Goal: Information Seeking & Learning: Learn about a topic

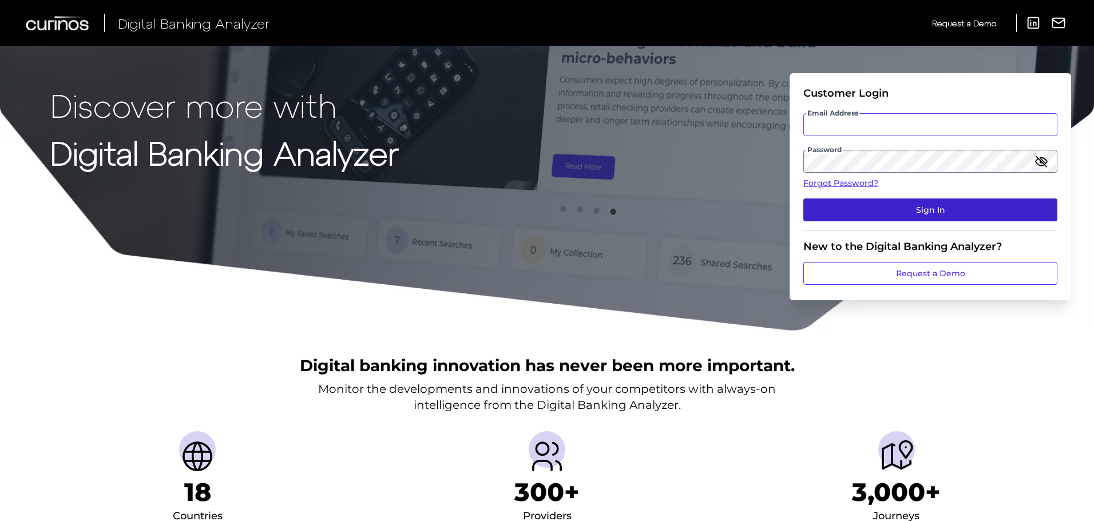
type input "[PERSON_NAME][EMAIL_ADDRESS][PERSON_NAME][DOMAIN_NAME]"
click at [951, 207] on button "Sign In" at bounding box center [931, 210] width 254 height 23
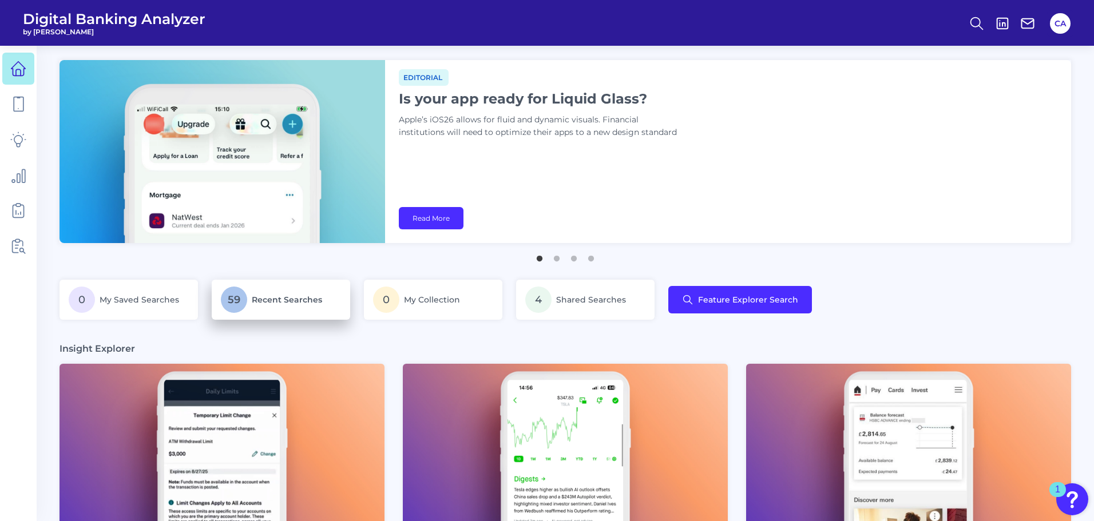
click at [276, 304] on span "Recent Searches" at bounding box center [287, 300] width 70 height 10
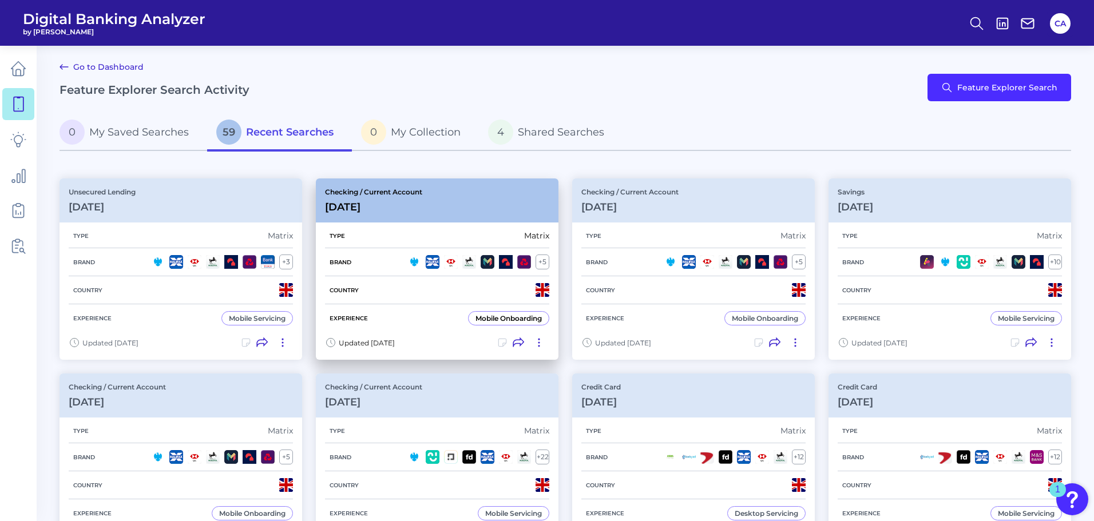
click at [472, 192] on div "Checking / Current Account [DATE]" at bounding box center [437, 201] width 243 height 44
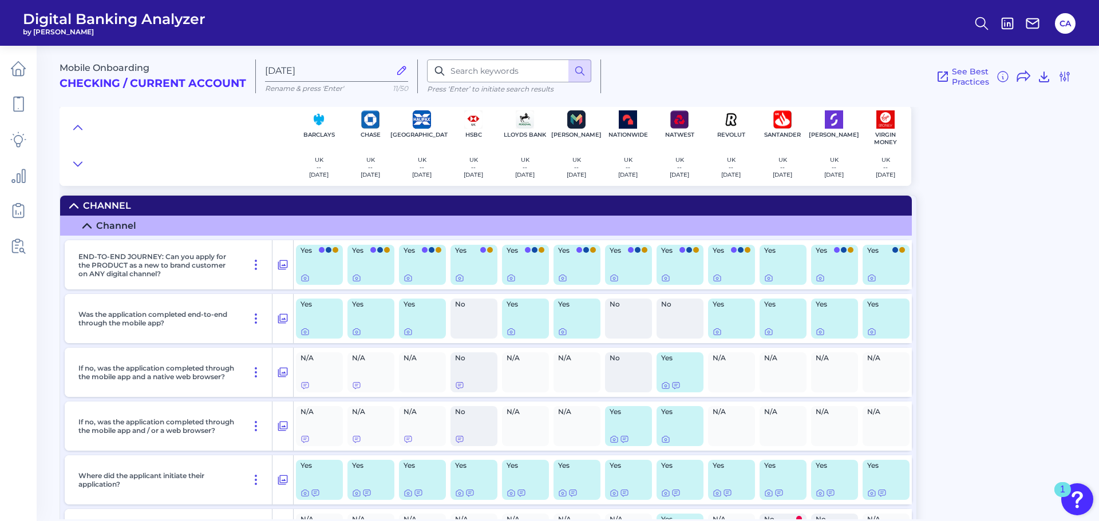
drag, startPoint x: 252, startPoint y: 177, endPoint x: 275, endPoint y: 168, distance: 24.5
click at [252, 177] on div at bounding box center [177, 146] width 234 height 80
drag, startPoint x: 312, startPoint y: 264, endPoint x: 379, endPoint y: 263, distance: 67.0
click at [379, 263] on div "END-TO-END JOURNEY: Can you apply for the PRODUCT as a new to brand customer on…" at bounding box center [488, 264] width 847 height 49
click at [342, 263] on div "Yes" at bounding box center [319, 265] width 47 height 40
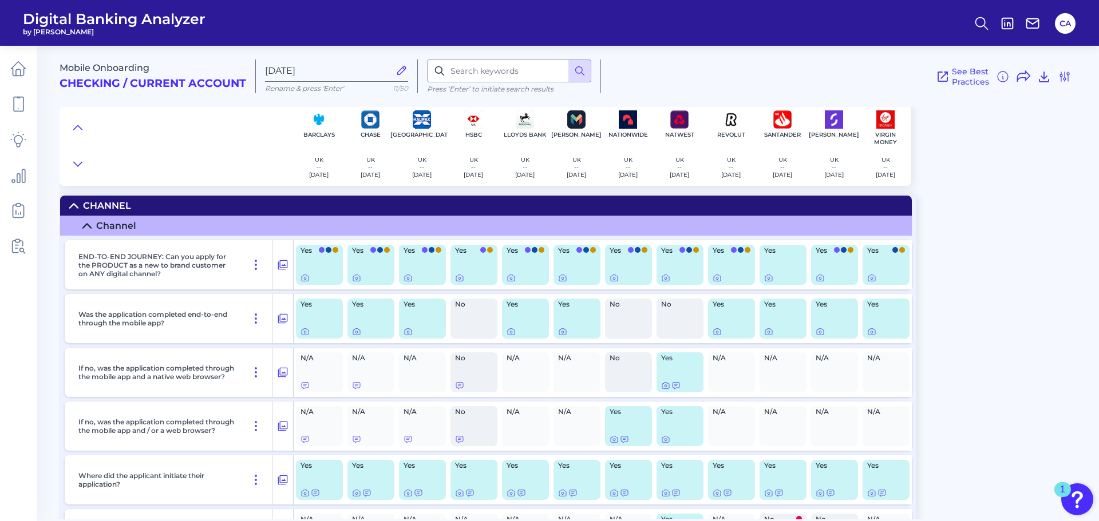
click at [319, 263] on div "Yes" at bounding box center [319, 265] width 47 height 40
click at [366, 265] on div "Yes" at bounding box center [370, 265] width 47 height 40
click at [422, 265] on div "Yes" at bounding box center [422, 265] width 47 height 40
click at [481, 265] on div "Yes" at bounding box center [473, 265] width 47 height 40
click at [541, 264] on div "Yes" at bounding box center [525, 265] width 47 height 40
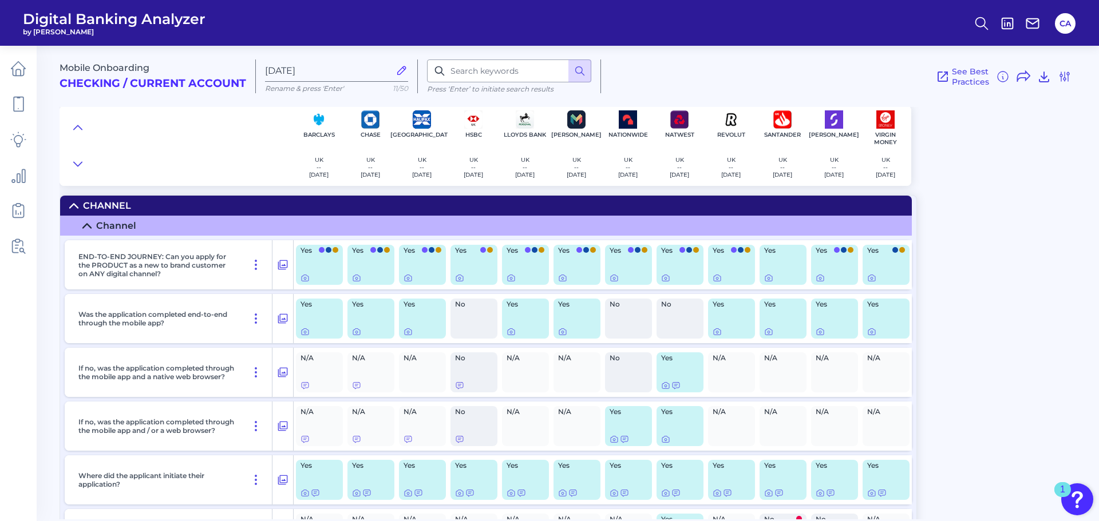
click at [573, 262] on div "Yes" at bounding box center [576, 265] width 47 height 40
click at [633, 264] on div "Yes" at bounding box center [628, 265] width 47 height 40
click at [681, 264] on div "Yes" at bounding box center [679, 265] width 47 height 40
click at [727, 256] on div "Yes" at bounding box center [731, 265] width 47 height 40
click at [803, 258] on div "Yes" at bounding box center [782, 265] width 47 height 40
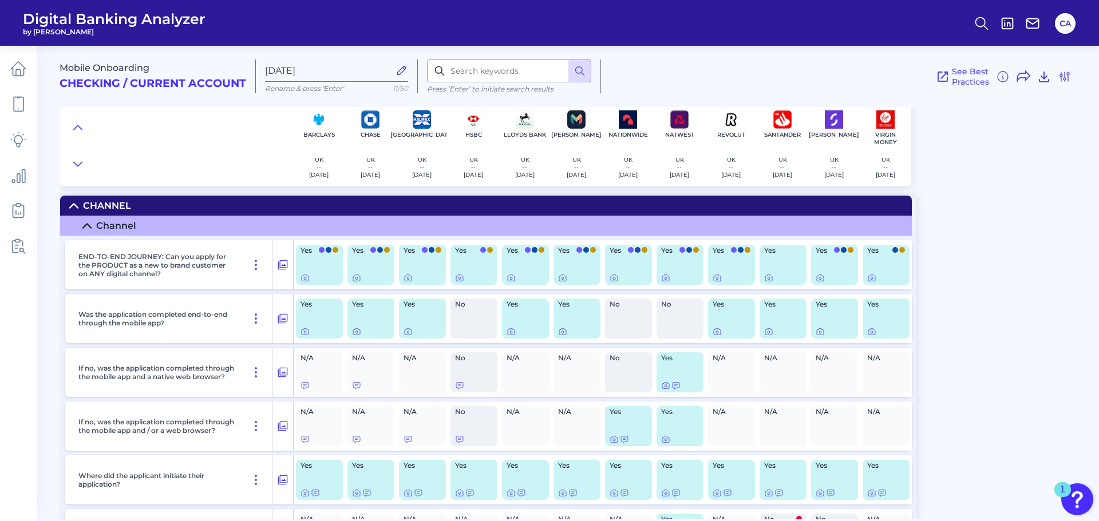
drag, startPoint x: 826, startPoint y: 258, endPoint x: 879, endPoint y: 264, distance: 53.0
click at [830, 259] on div "Yes" at bounding box center [834, 265] width 47 height 40
click at [884, 264] on div "Yes" at bounding box center [886, 265] width 47 height 40
drag, startPoint x: 875, startPoint y: 194, endPoint x: 919, endPoint y: 191, distance: 44.2
click at [919, 191] on div "Mobile Onboarding Checking / Current Account [DATE] Rename & press 'Enter' 11/5…" at bounding box center [579, 278] width 1039 height 482
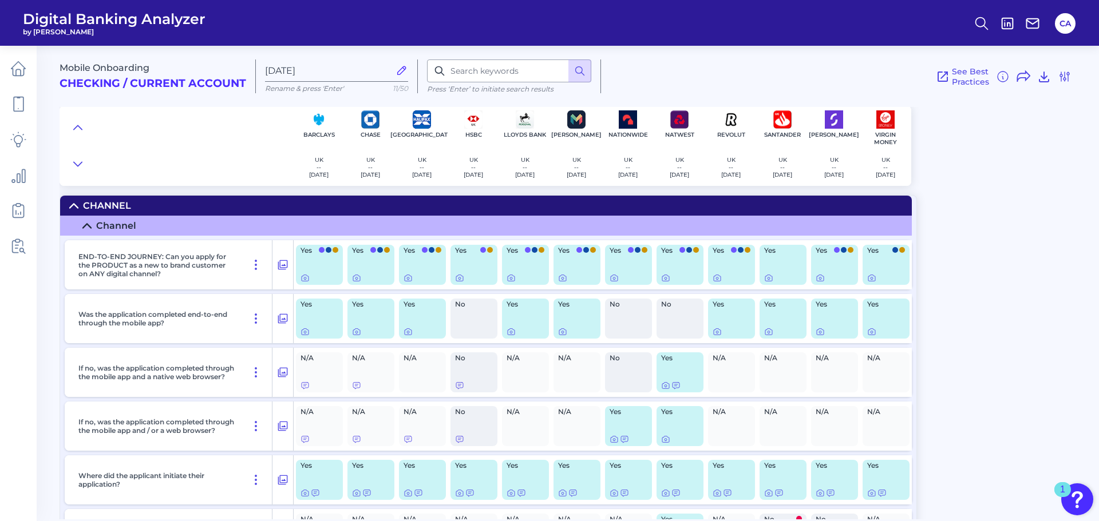
click at [673, 279] on div at bounding box center [680, 278] width 38 height 9
click at [667, 279] on icon at bounding box center [665, 278] width 9 height 9
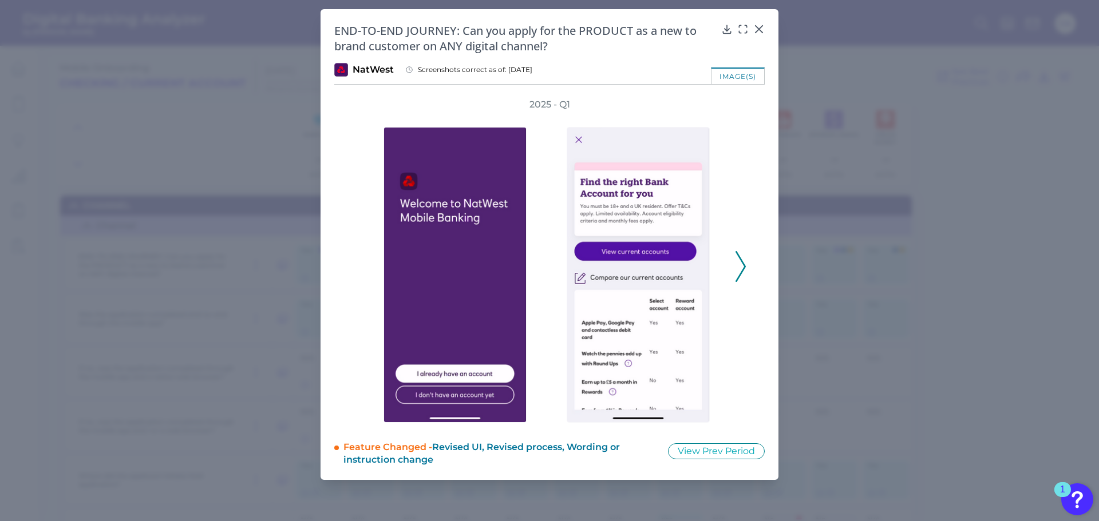
click at [739, 259] on icon at bounding box center [740, 266] width 10 height 31
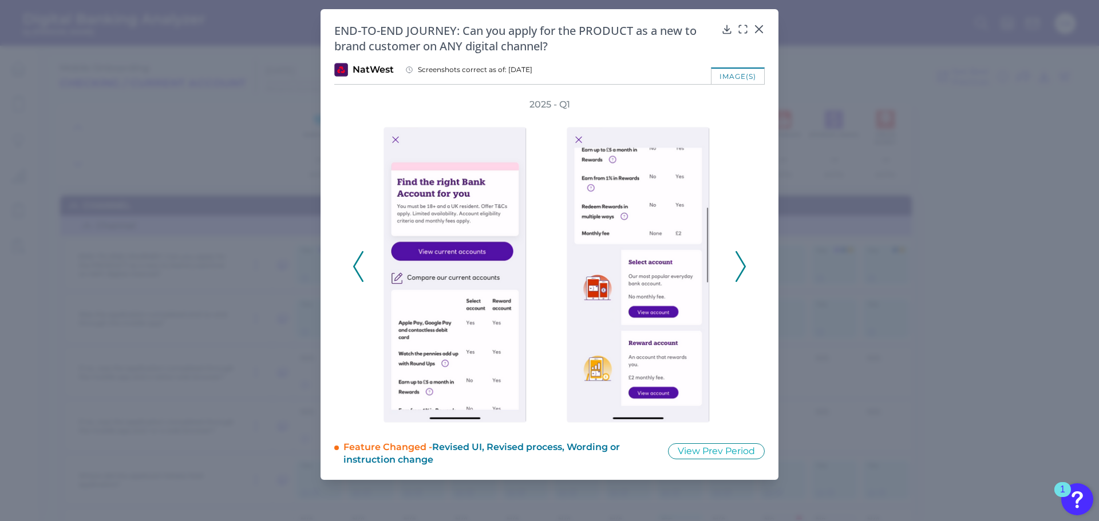
click at [739, 260] on icon at bounding box center [740, 266] width 10 height 31
click at [738, 262] on icon at bounding box center [740, 266] width 10 height 31
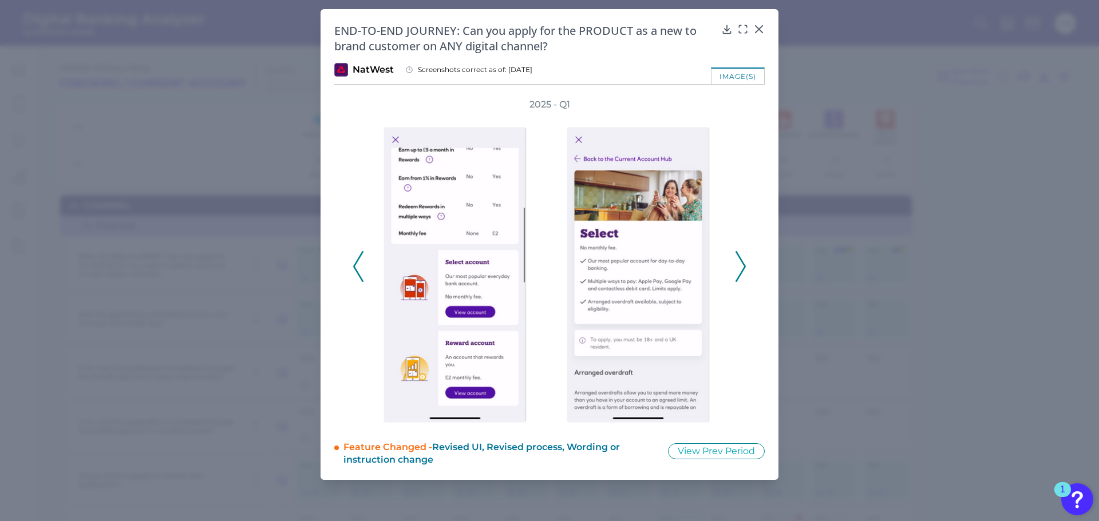
click at [738, 262] on icon at bounding box center [740, 266] width 10 height 31
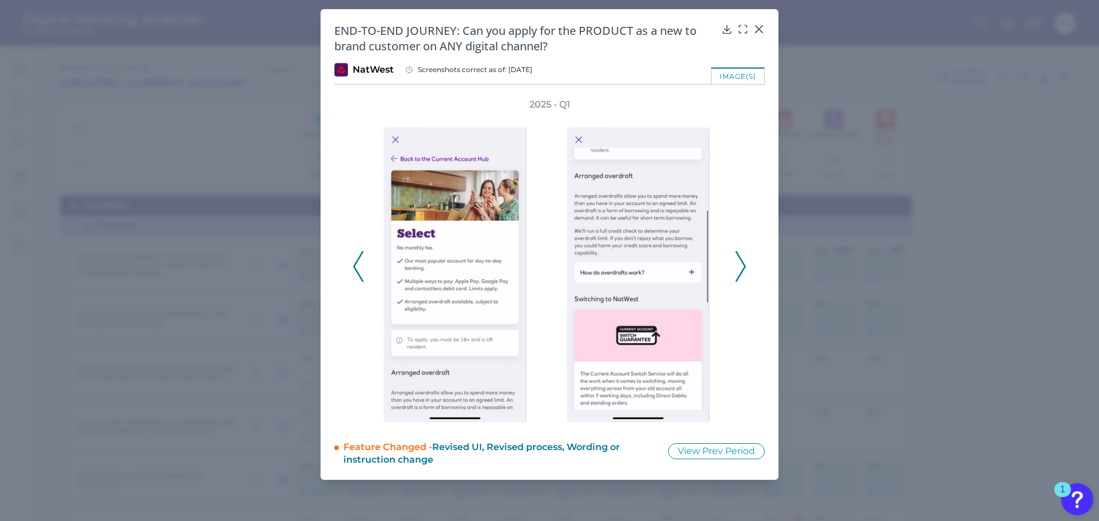
click at [738, 262] on icon at bounding box center [740, 266] width 10 height 31
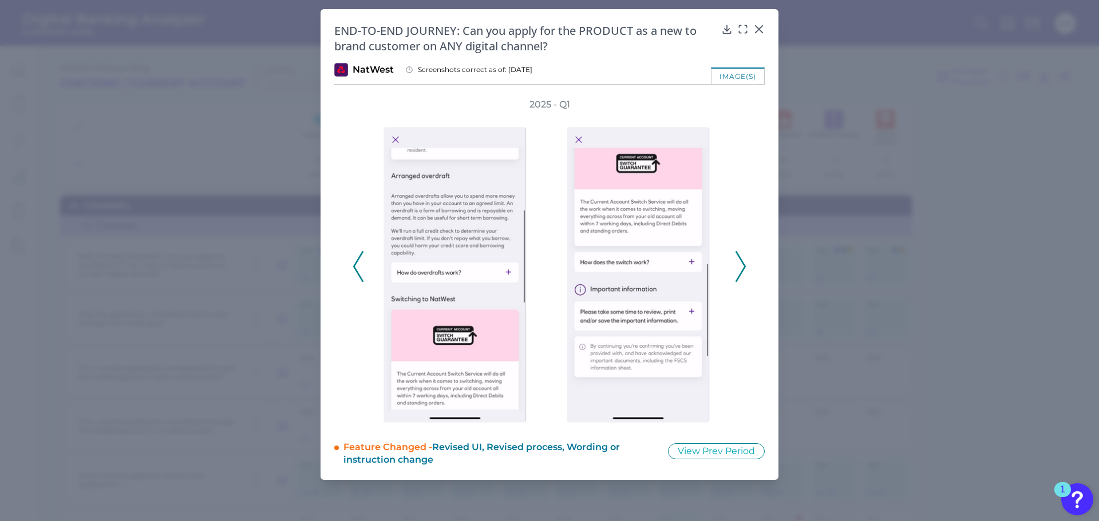
click at [738, 262] on icon at bounding box center [740, 266] width 10 height 31
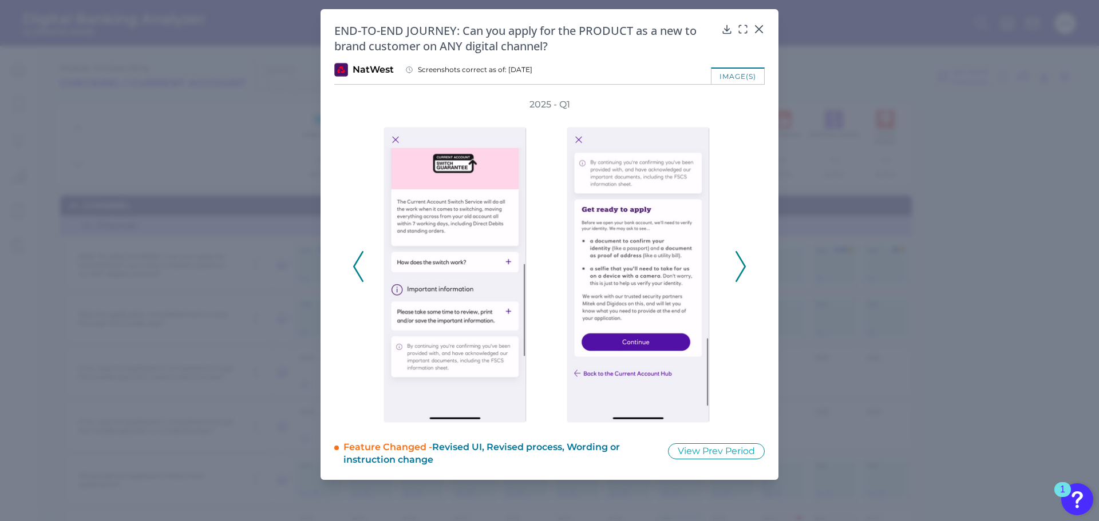
click at [738, 262] on icon at bounding box center [740, 266] width 10 height 31
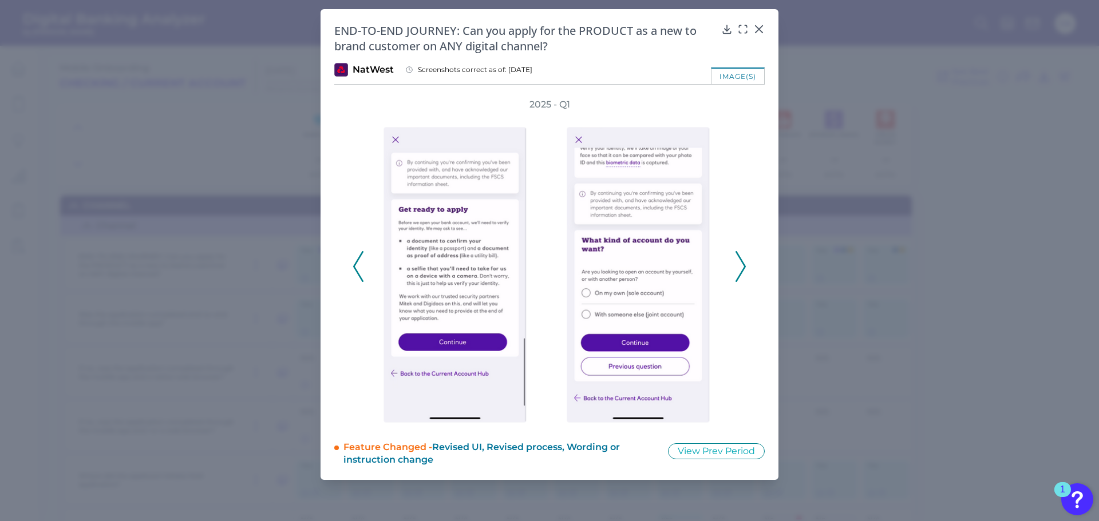
click at [738, 262] on icon at bounding box center [740, 266] width 10 height 31
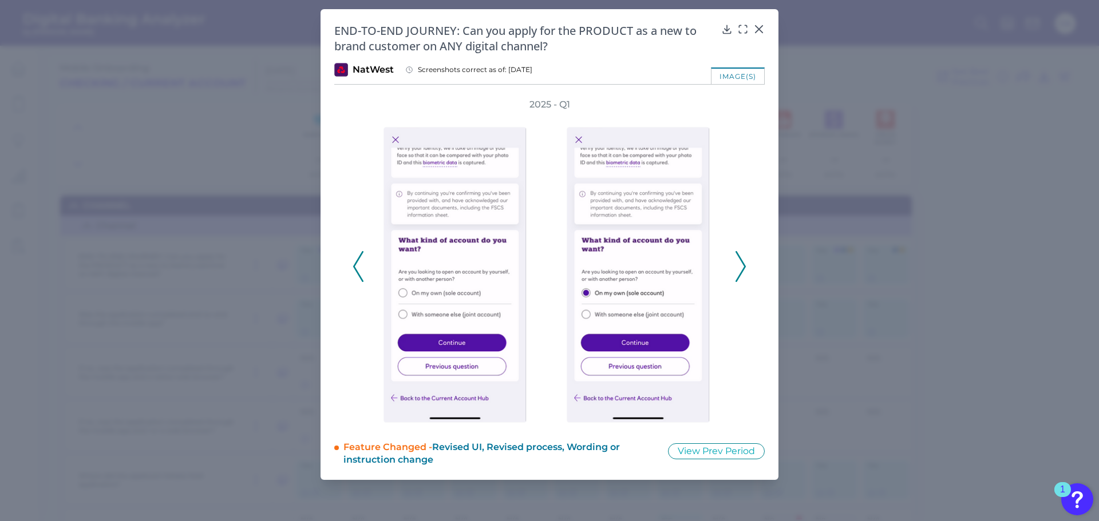
click at [738, 262] on icon at bounding box center [740, 266] width 10 height 31
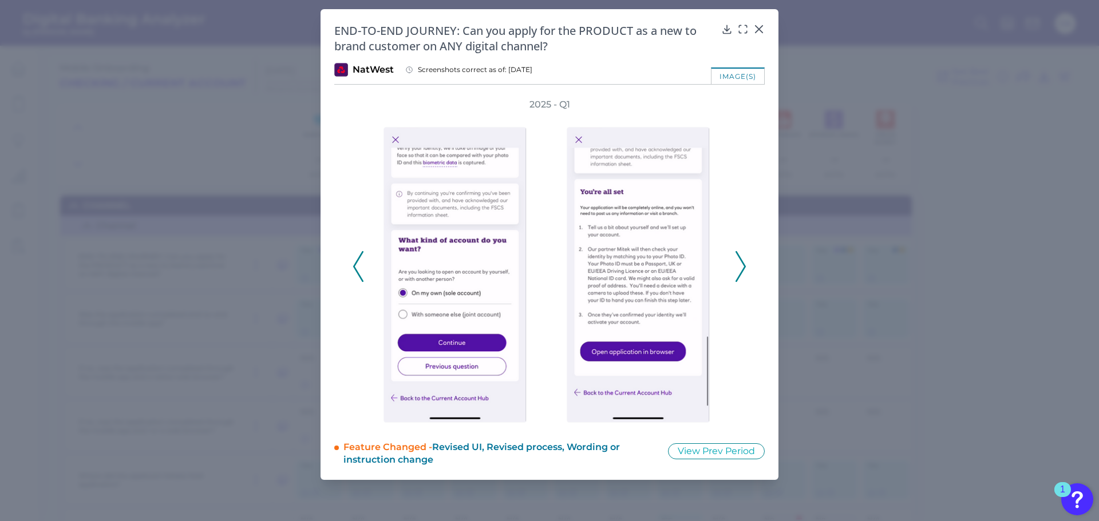
click at [738, 262] on icon at bounding box center [740, 266] width 10 height 31
click at [762, 34] on div at bounding box center [758, 36] width 11 height 11
click at [762, 30] on icon at bounding box center [758, 28] width 11 height 11
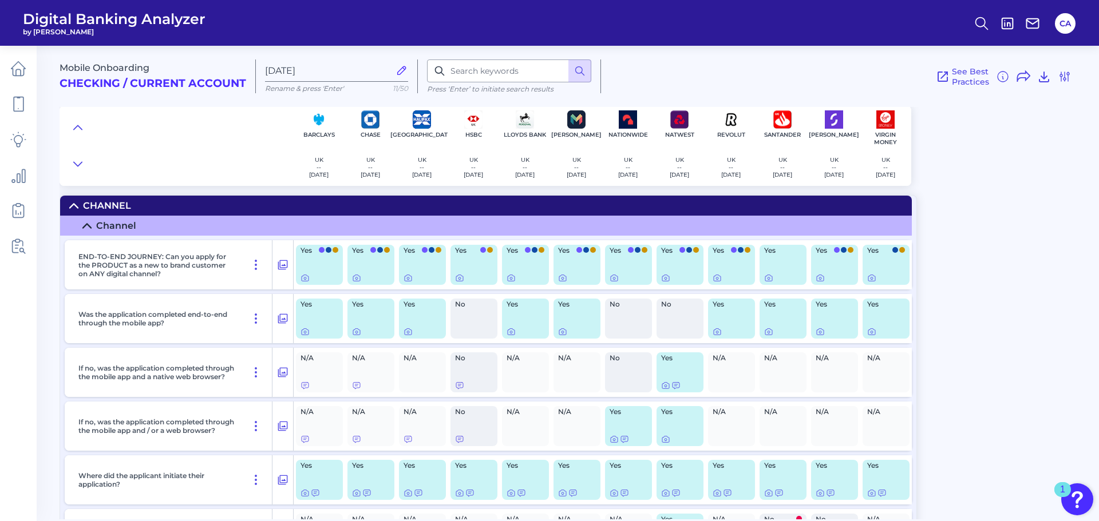
click at [663, 270] on div "Yes" at bounding box center [679, 265] width 47 height 40
click at [664, 275] on div at bounding box center [665, 270] width 11 height 11
click at [664, 279] on icon at bounding box center [665, 279] width 2 height 2
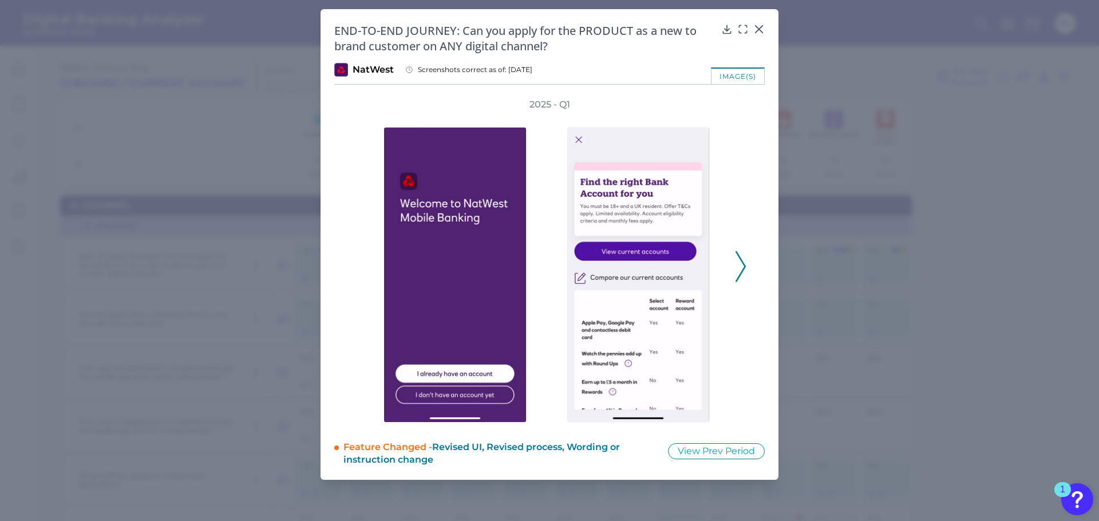
click at [753, 270] on div "2025 - Q1" at bounding box center [549, 260] width 430 height 325
click at [743, 272] on icon at bounding box center [740, 266] width 10 height 31
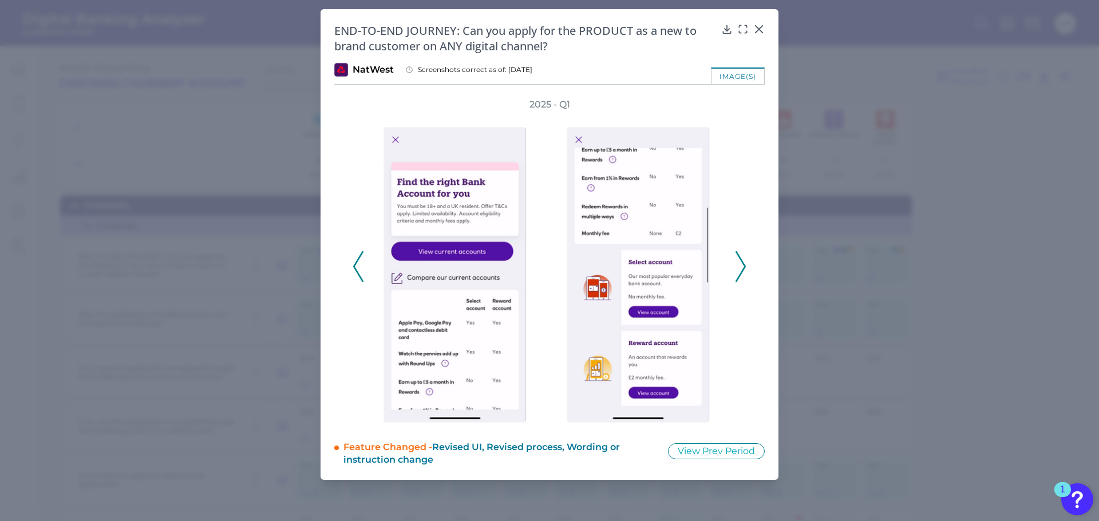
click at [742, 272] on polyline at bounding box center [740, 266] width 9 height 29
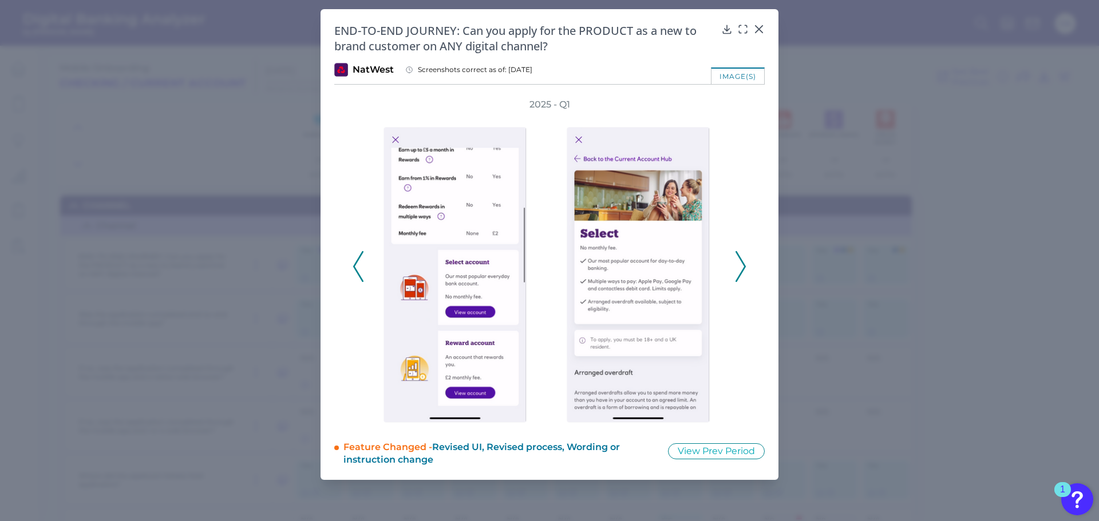
click at [742, 272] on polyline at bounding box center [740, 266] width 9 height 29
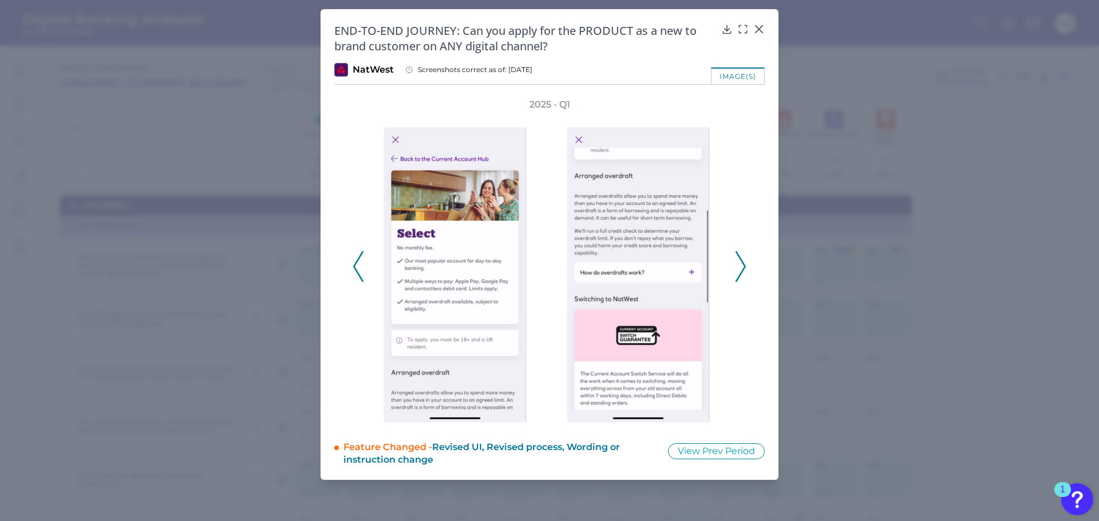
click at [742, 272] on polyline at bounding box center [740, 266] width 9 height 29
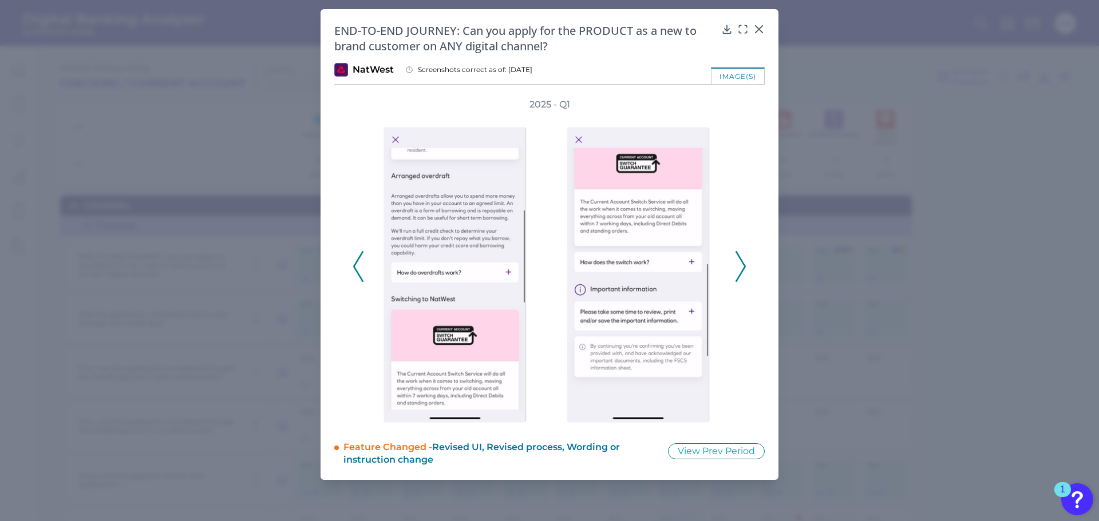
click at [742, 272] on polyline at bounding box center [740, 266] width 9 height 29
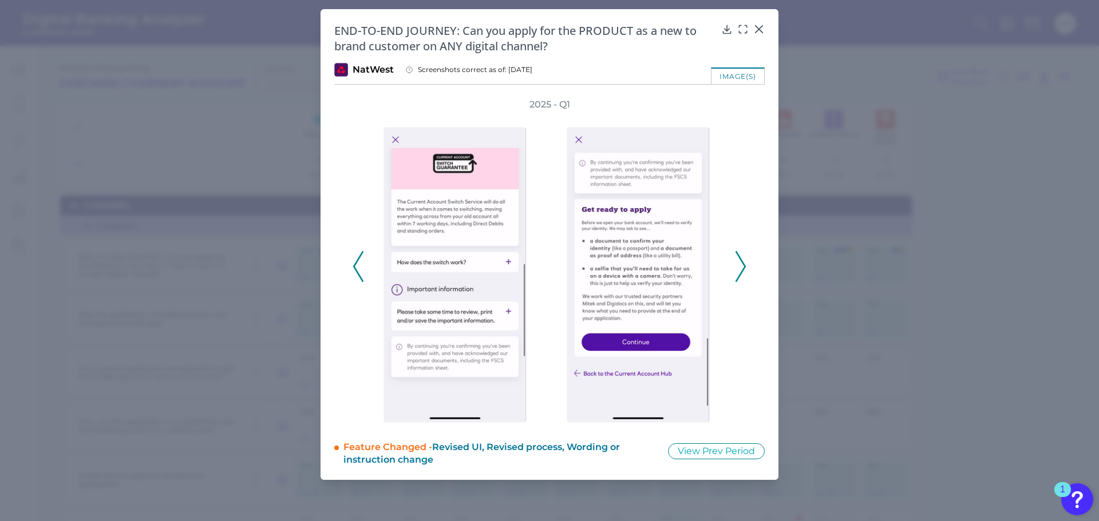
click at [742, 272] on polyline at bounding box center [740, 266] width 9 height 29
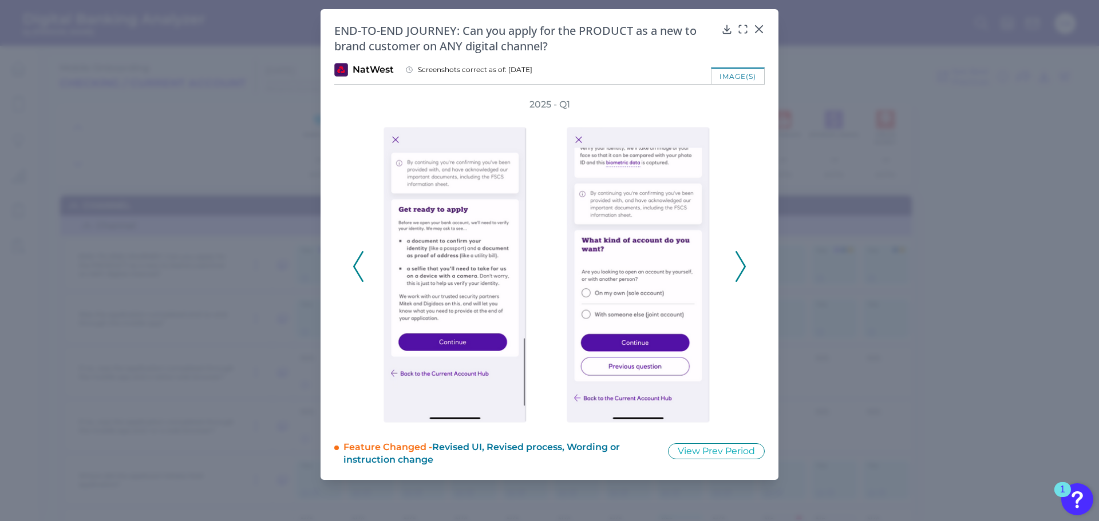
click at [742, 272] on polyline at bounding box center [740, 266] width 9 height 29
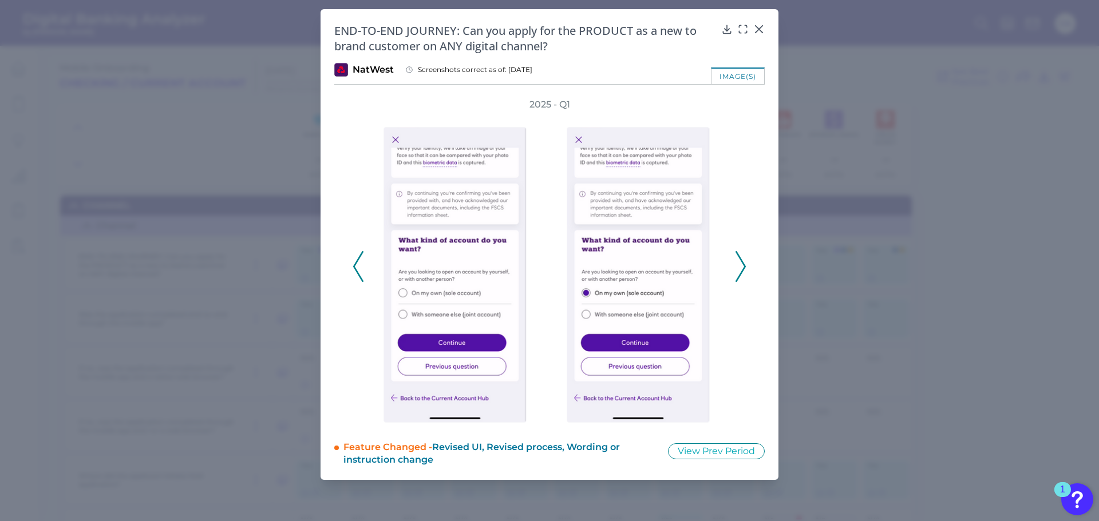
click at [742, 272] on polyline at bounding box center [740, 266] width 9 height 29
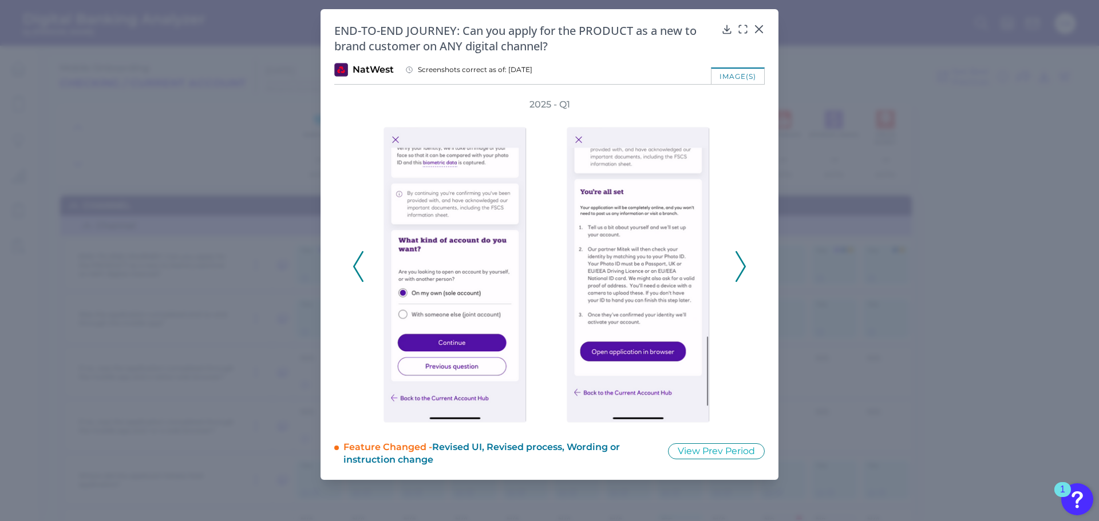
click at [742, 272] on polyline at bounding box center [740, 266] width 9 height 29
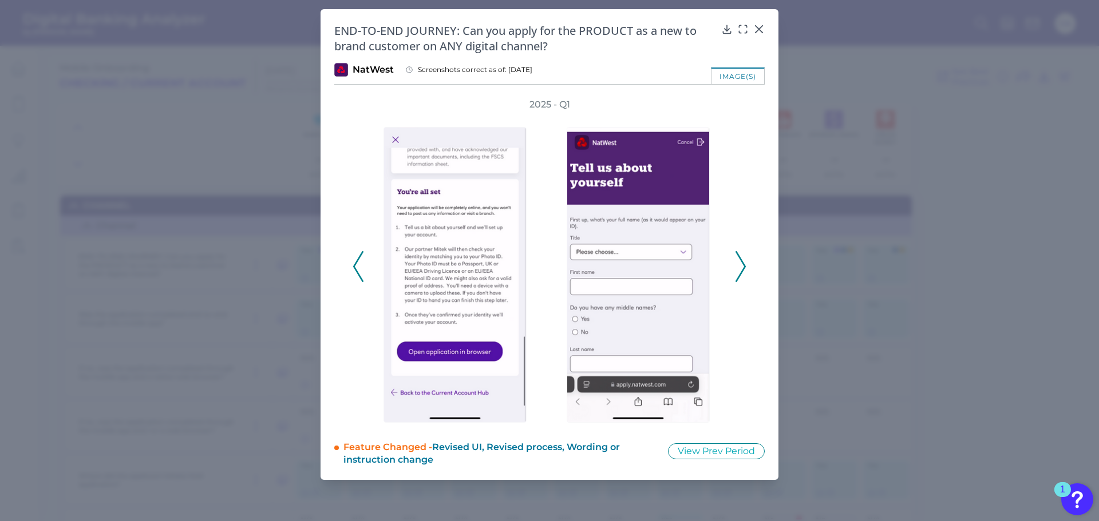
click at [742, 272] on polyline at bounding box center [740, 266] width 9 height 29
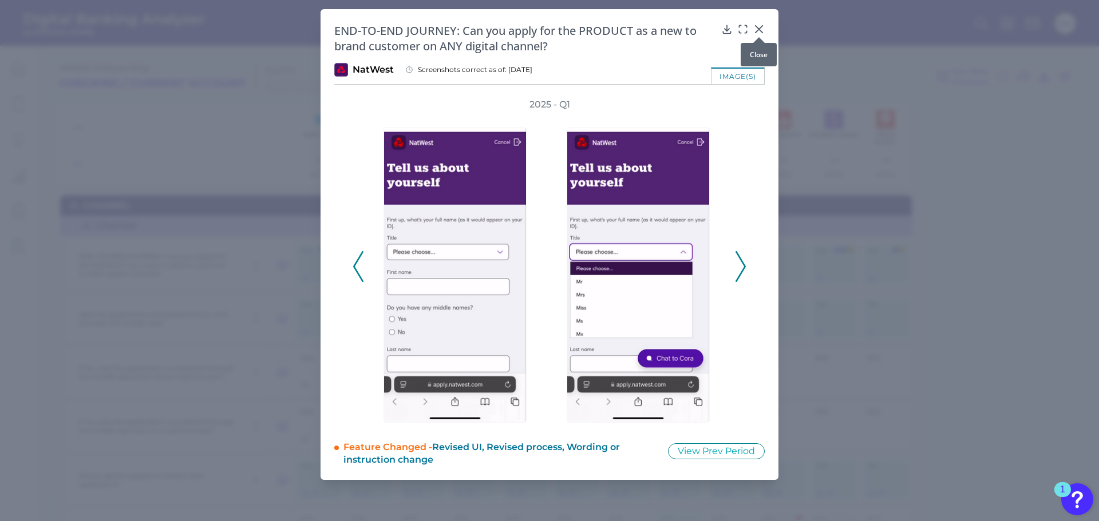
click at [753, 27] on icon at bounding box center [758, 28] width 11 height 11
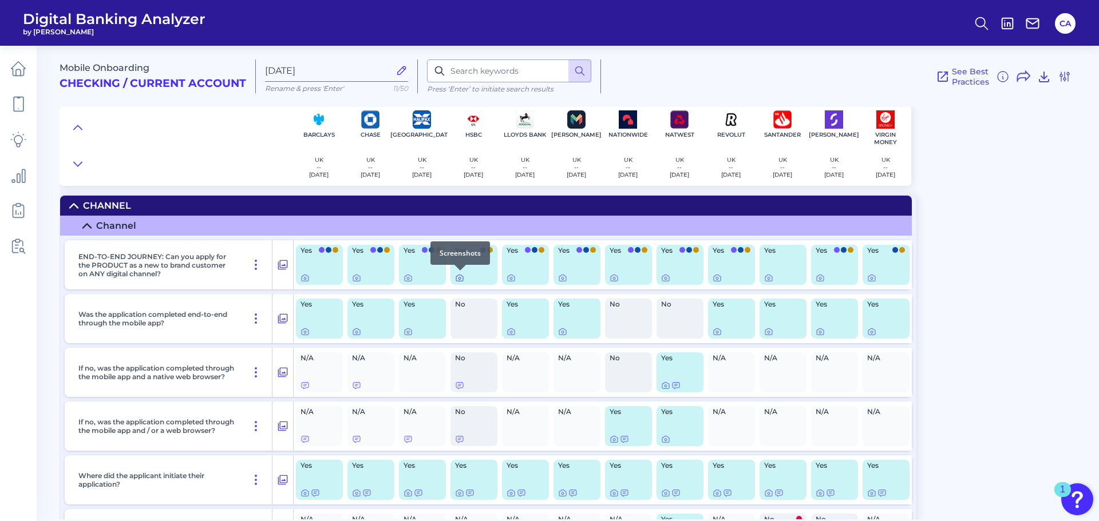
click at [458, 280] on icon at bounding box center [459, 278] width 9 height 9
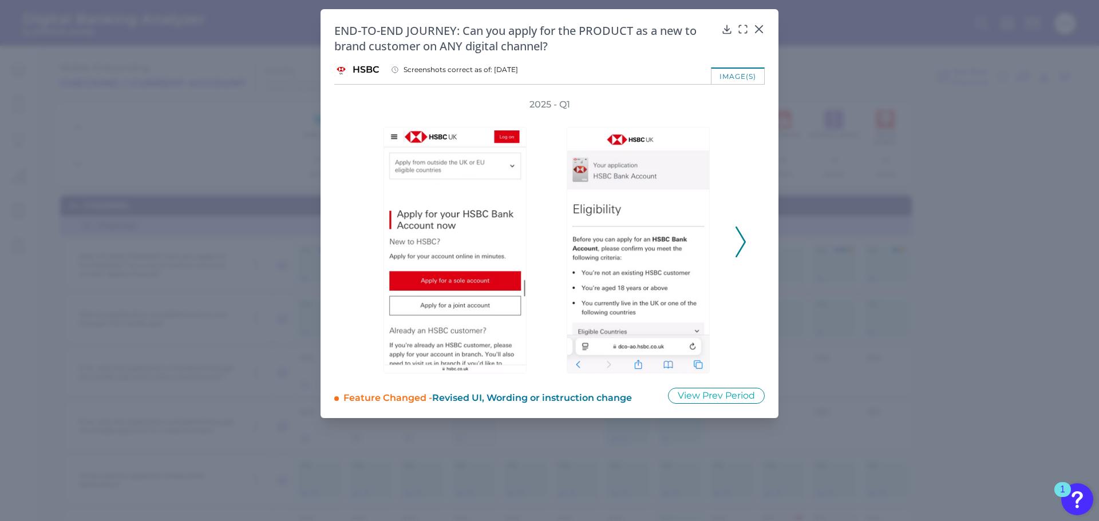
click at [743, 250] on icon at bounding box center [740, 242] width 10 height 31
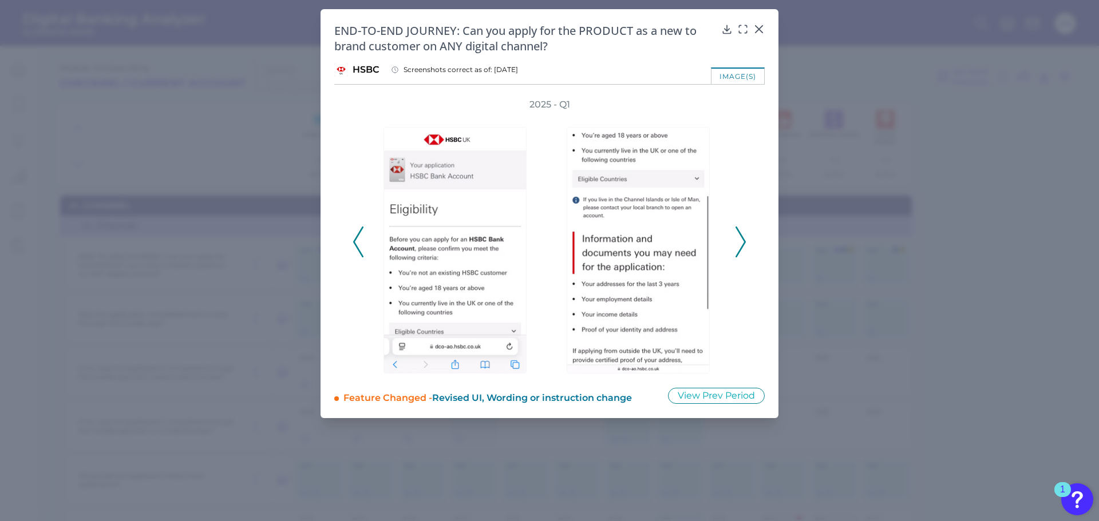
click at [743, 250] on icon at bounding box center [740, 242] width 10 height 31
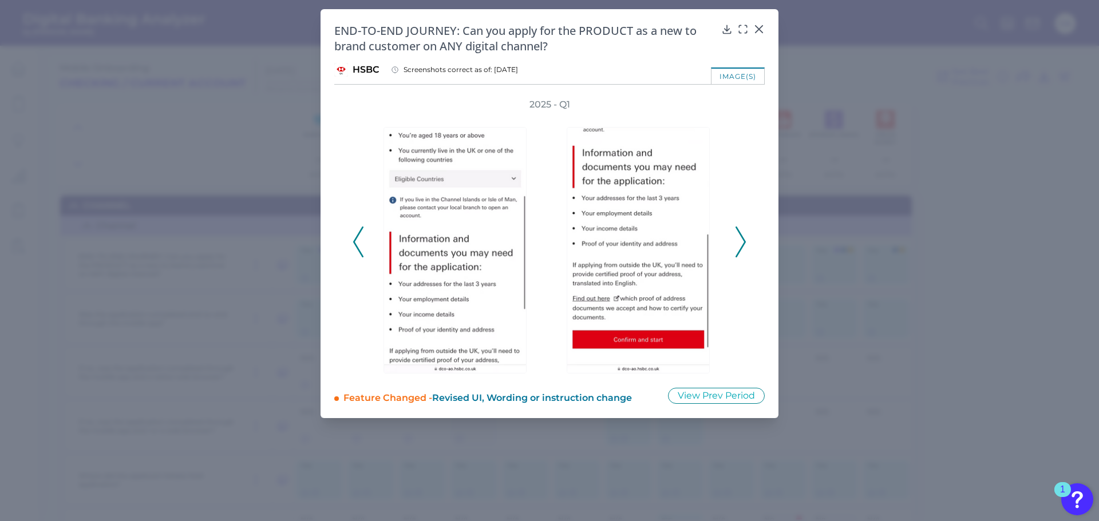
click at [743, 250] on icon at bounding box center [740, 242] width 10 height 31
click at [761, 30] on icon at bounding box center [758, 28] width 11 height 11
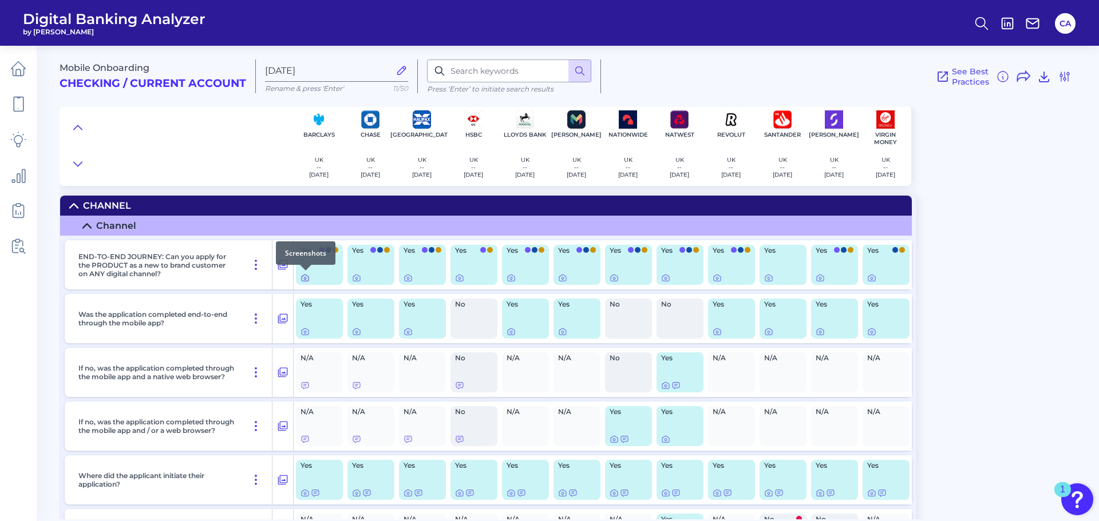
click at [307, 281] on icon at bounding box center [305, 278] width 7 height 6
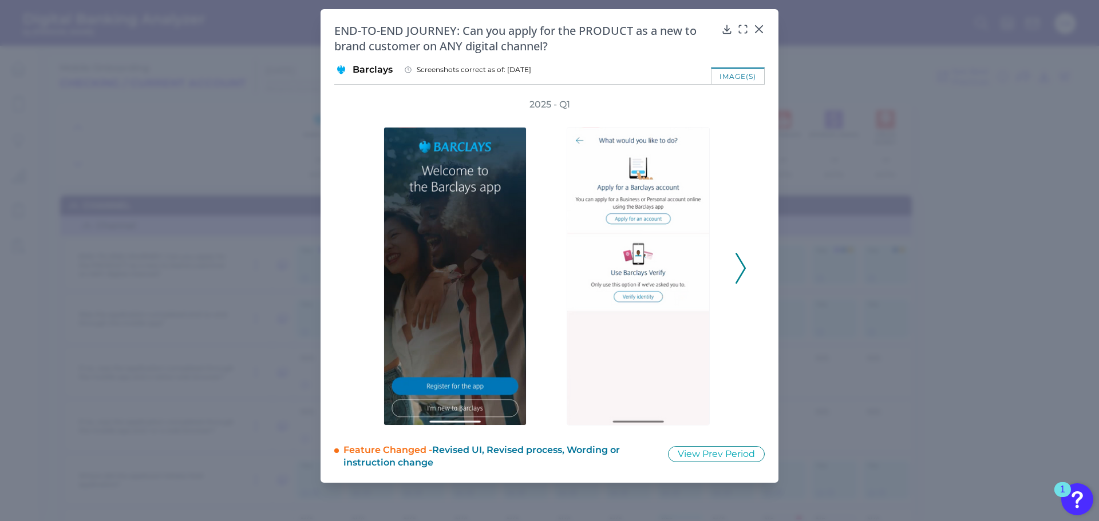
click at [739, 271] on icon at bounding box center [740, 268] width 10 height 31
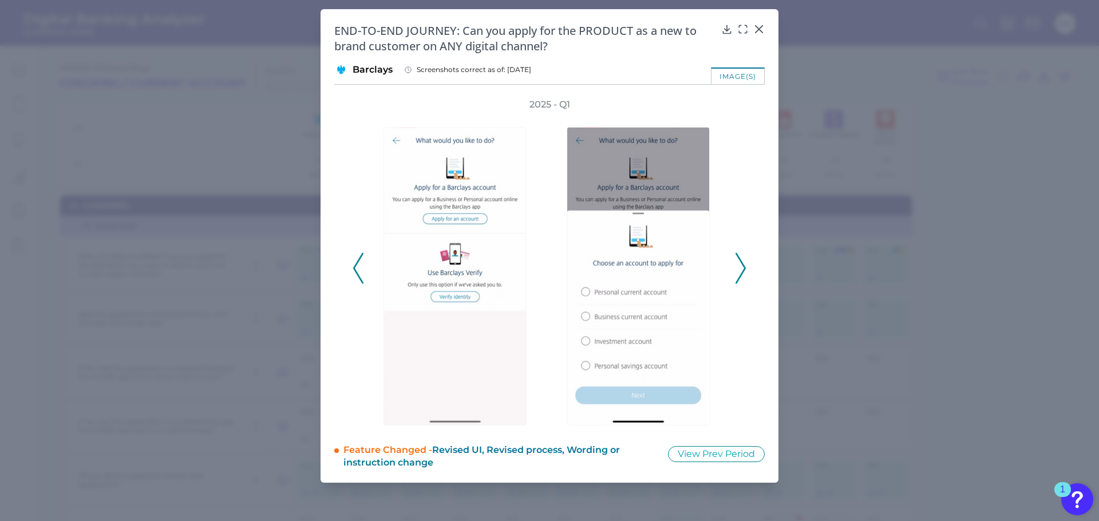
click at [739, 271] on icon at bounding box center [740, 268] width 10 height 31
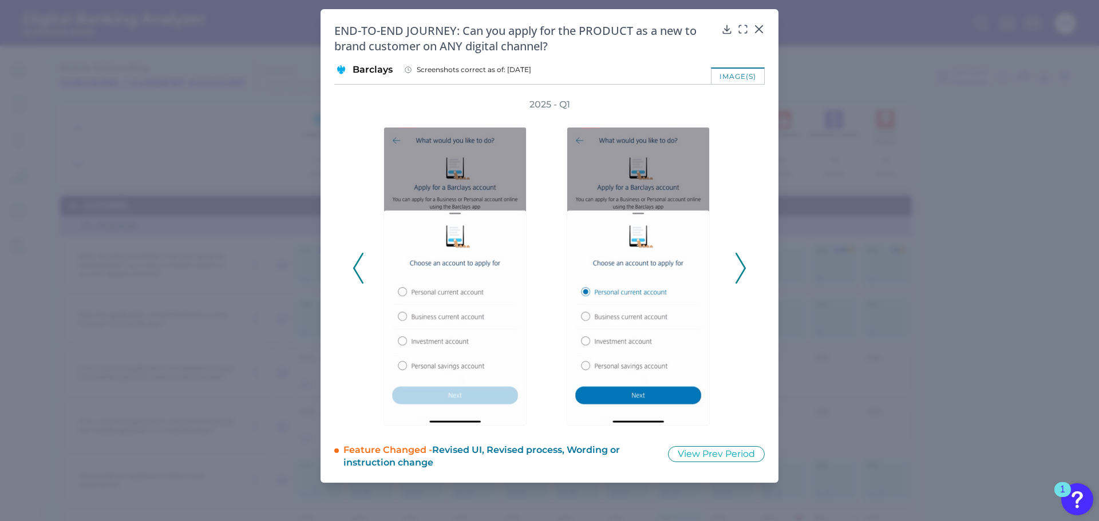
click at [739, 271] on icon at bounding box center [740, 268] width 10 height 31
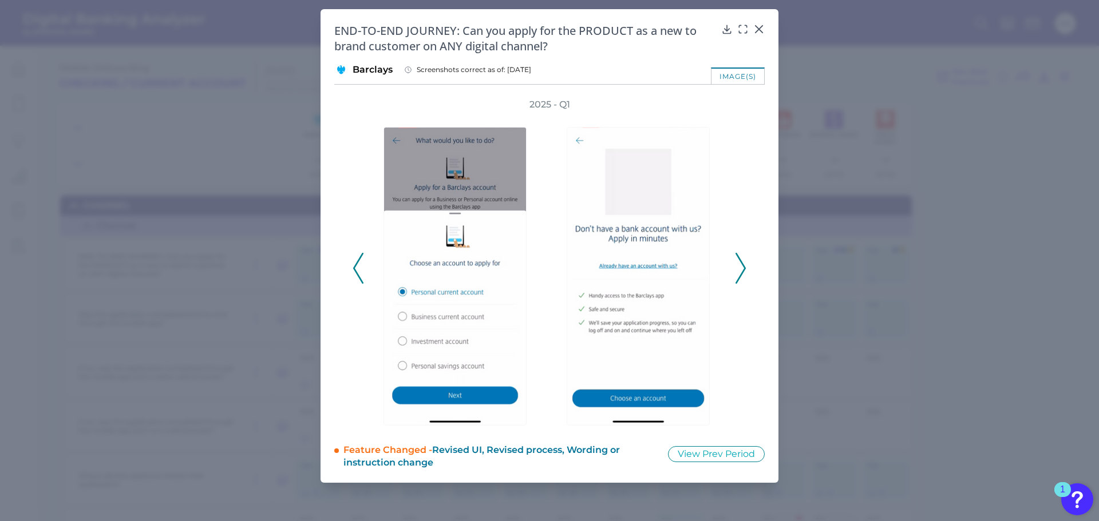
click at [739, 271] on icon at bounding box center [740, 268] width 10 height 31
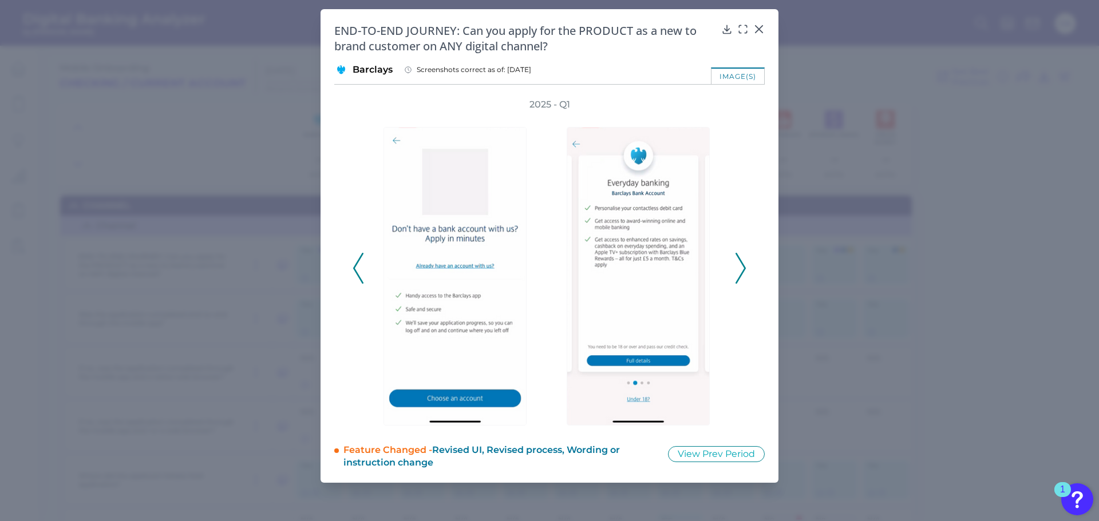
click at [739, 271] on icon at bounding box center [740, 268] width 10 height 31
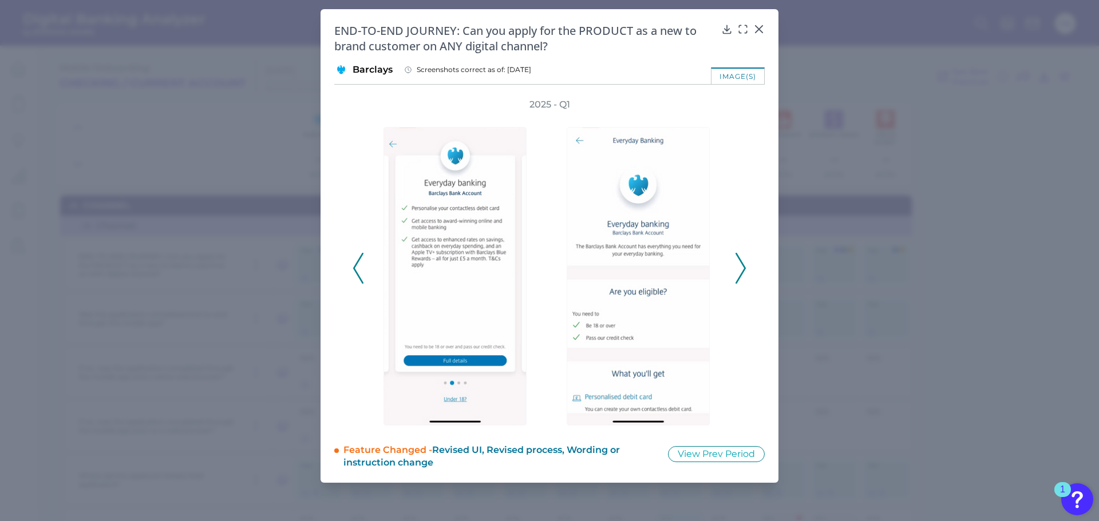
click at [739, 271] on icon at bounding box center [740, 268] width 10 height 31
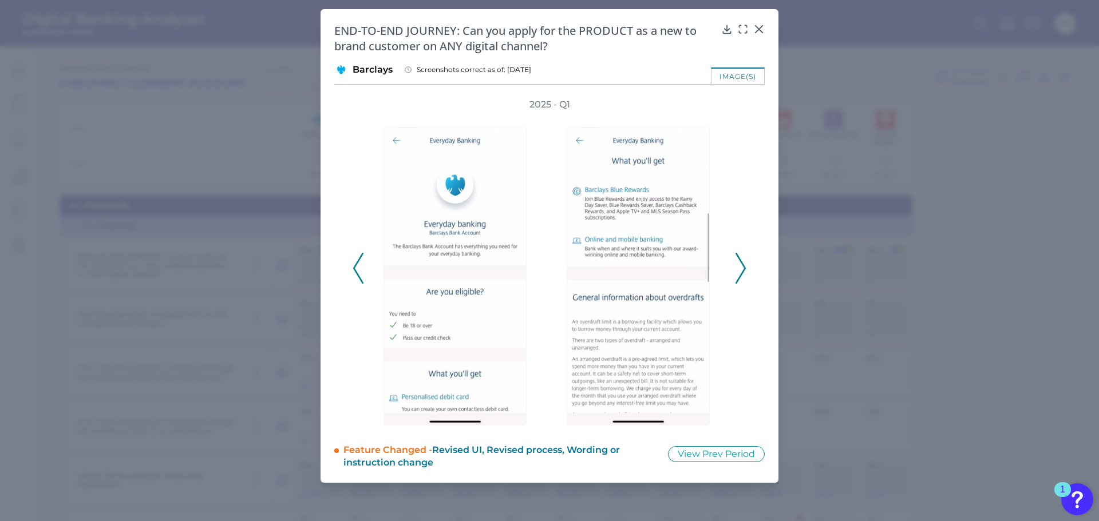
click at [739, 271] on icon at bounding box center [740, 268] width 10 height 31
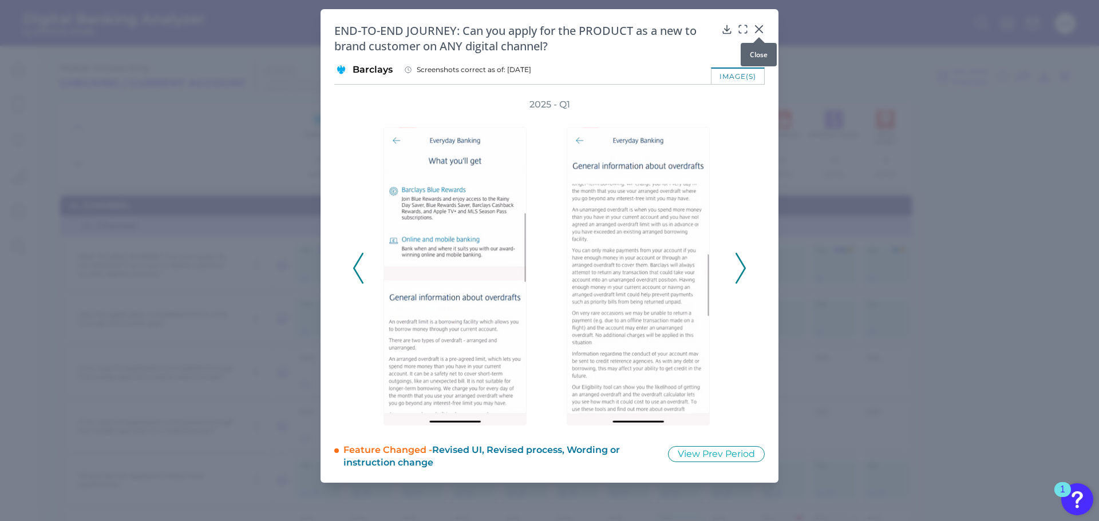
click at [757, 30] on icon at bounding box center [758, 28] width 11 height 11
